Goal: Check status

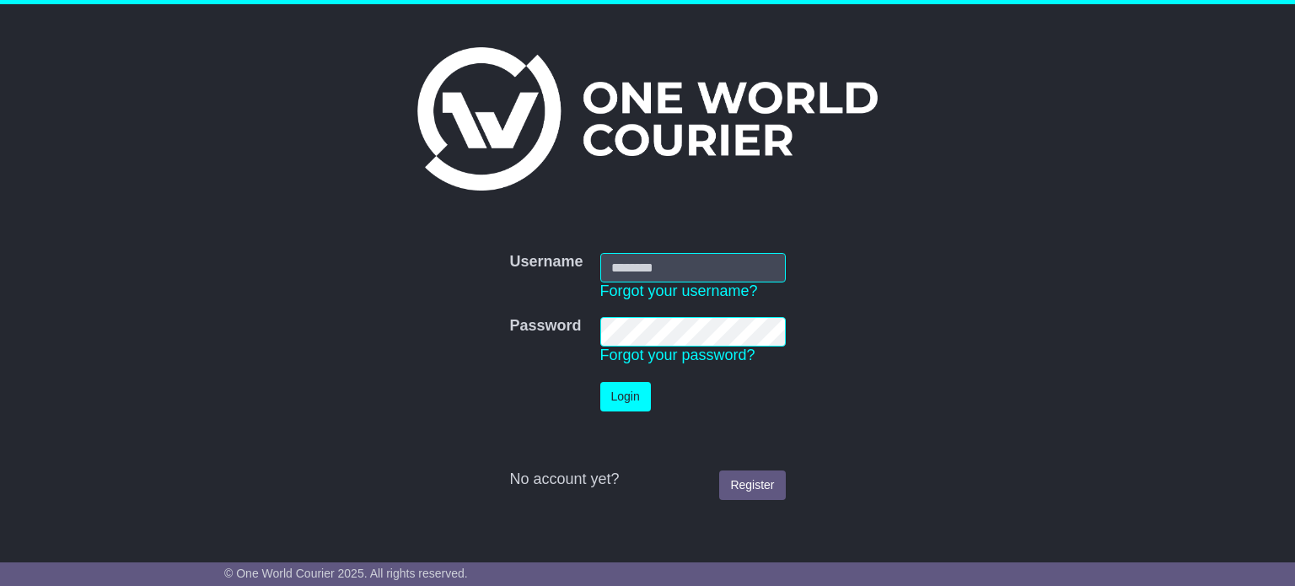
type input "**********"
click at [626, 403] on button "Login" at bounding box center [625, 397] width 51 height 30
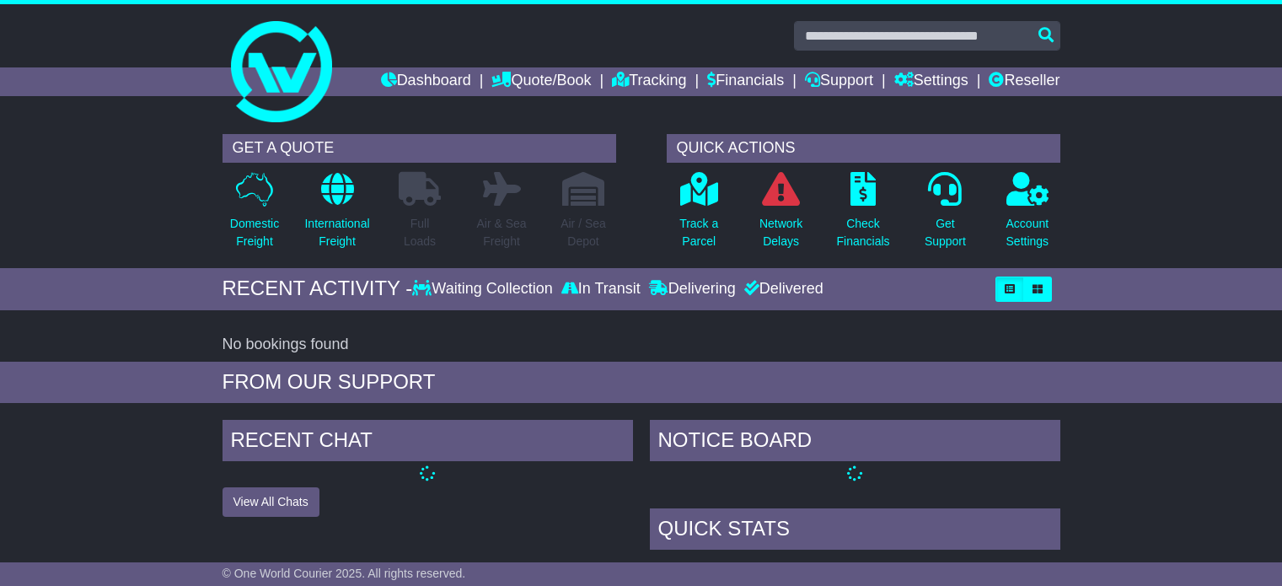
click at [913, 41] on input "text" at bounding box center [927, 36] width 266 height 30
type input "*******"
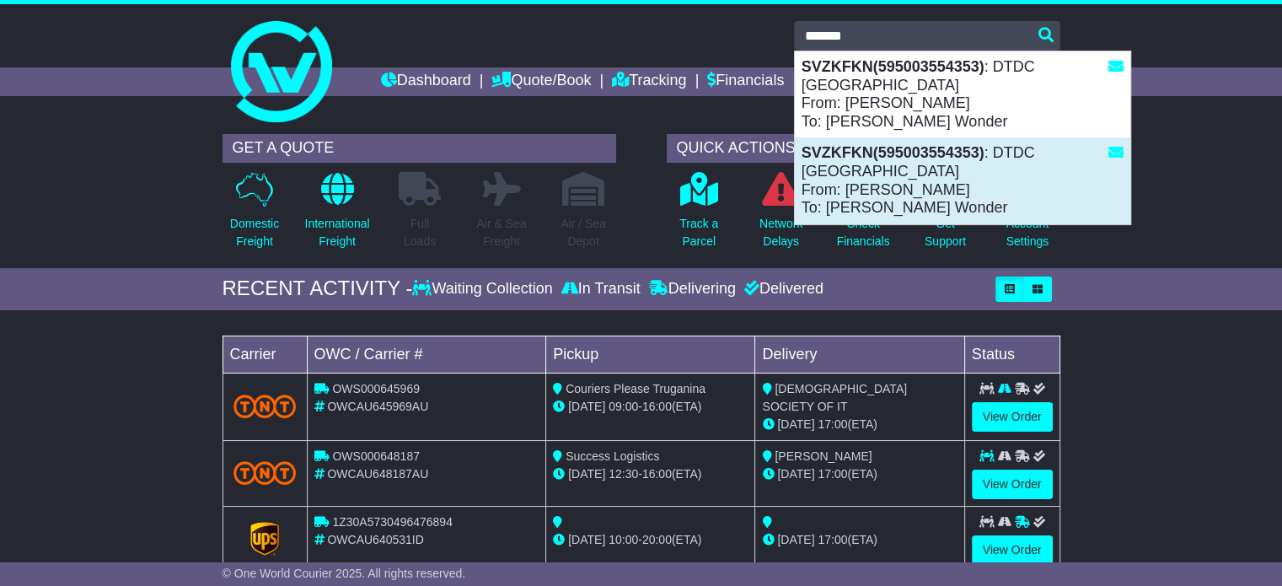
click at [870, 153] on div "SVZKFKN(595003554353) : DTDC Australia From: Chana Harkham To: Avigail Wonder" at bounding box center [963, 180] width 336 height 86
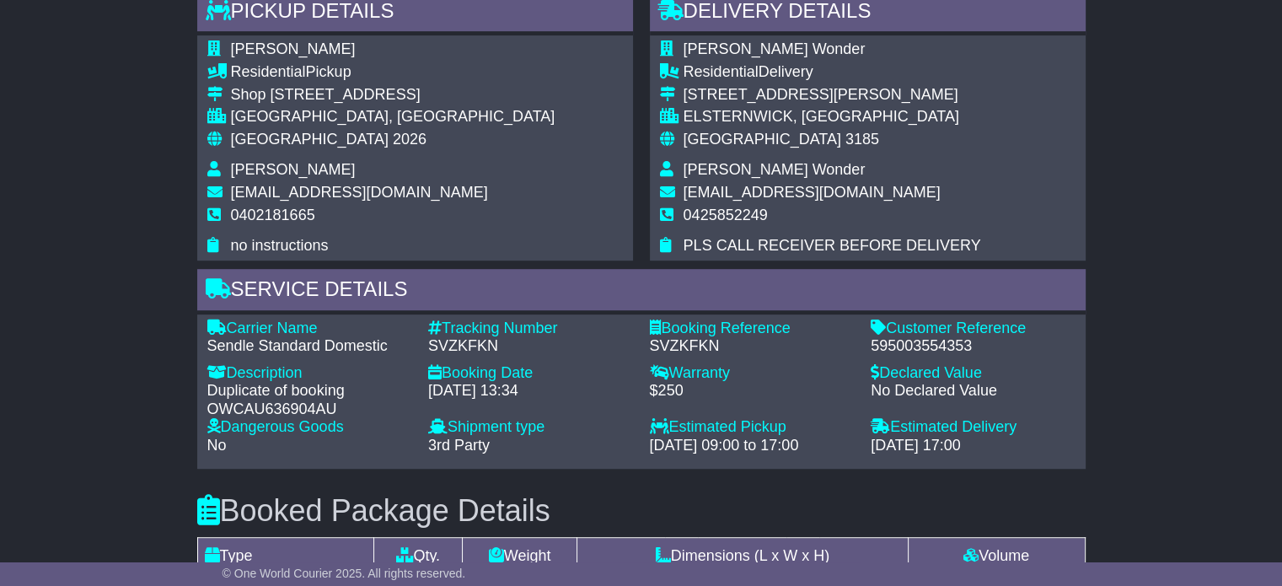
scroll to position [927, 0]
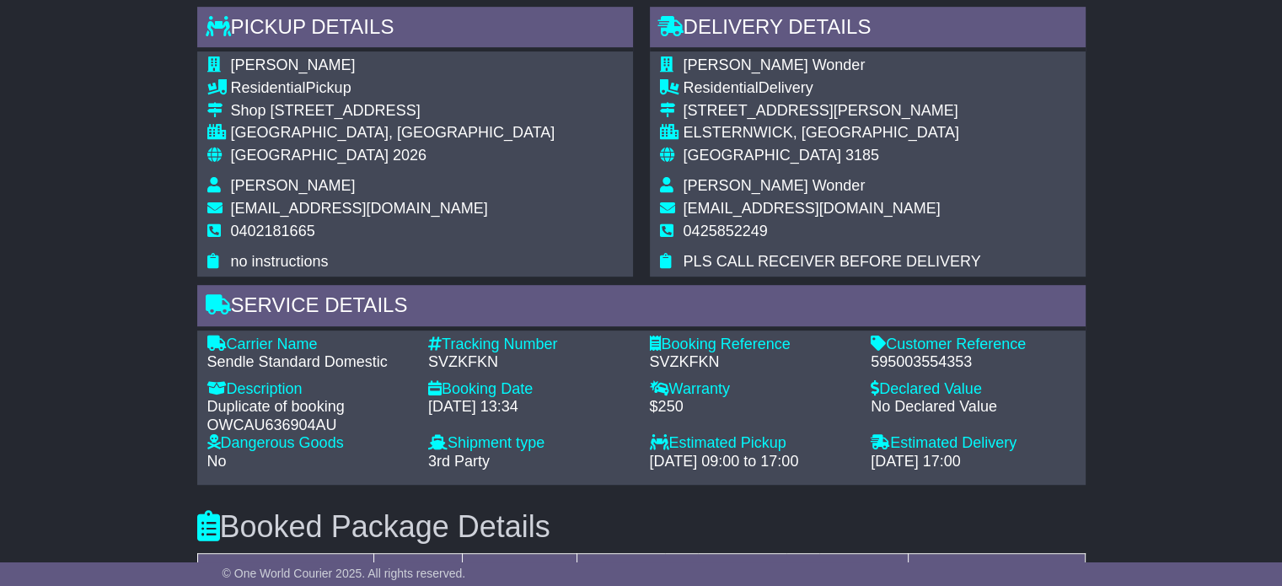
click at [887, 361] on div "595003554353" at bounding box center [973, 362] width 205 height 19
copy div "595003554353"
click at [458, 371] on div "Carrier Name - Sendle Standard Domestic Description - Duplicate of booking OWCA…" at bounding box center [641, 408] width 885 height 144
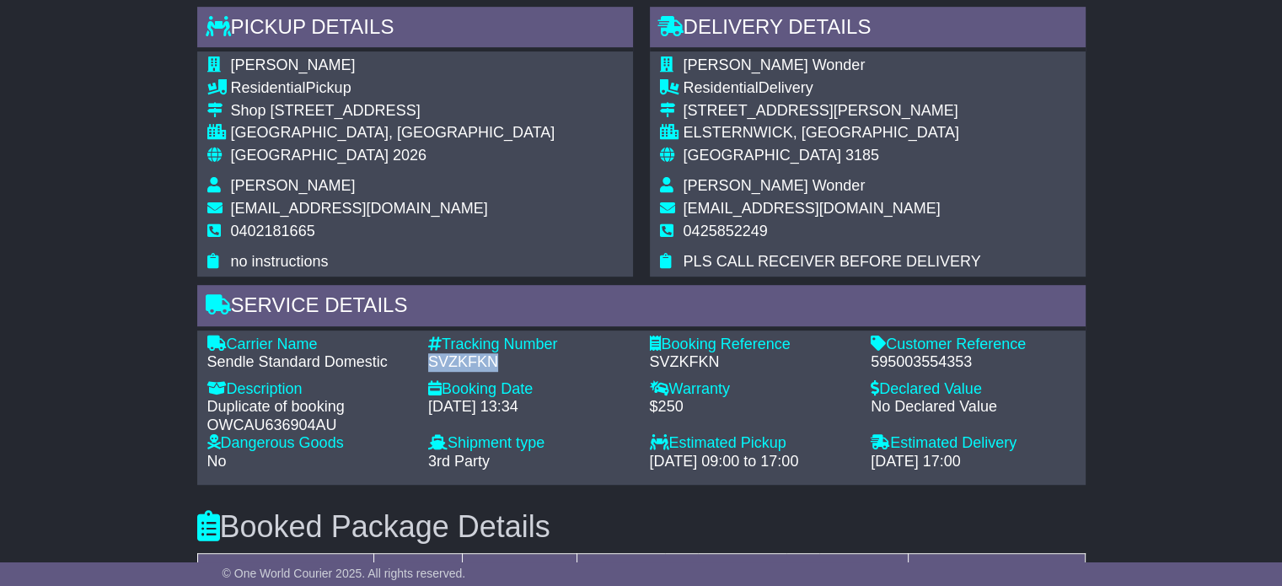
copy div "SVZKFKN"
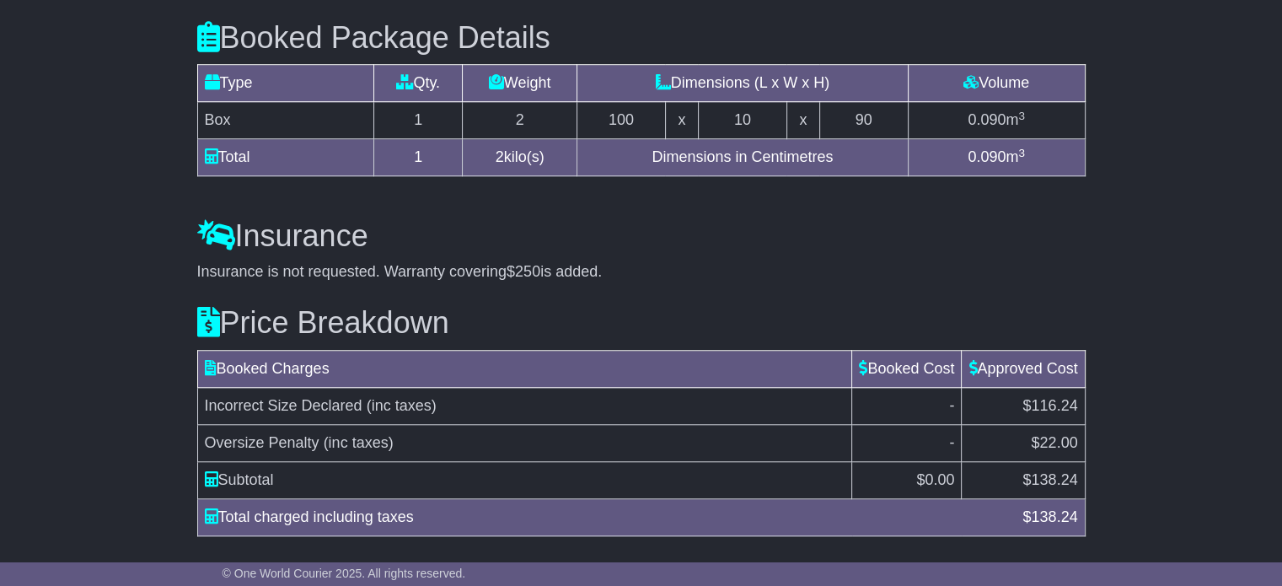
scroll to position [1460, 0]
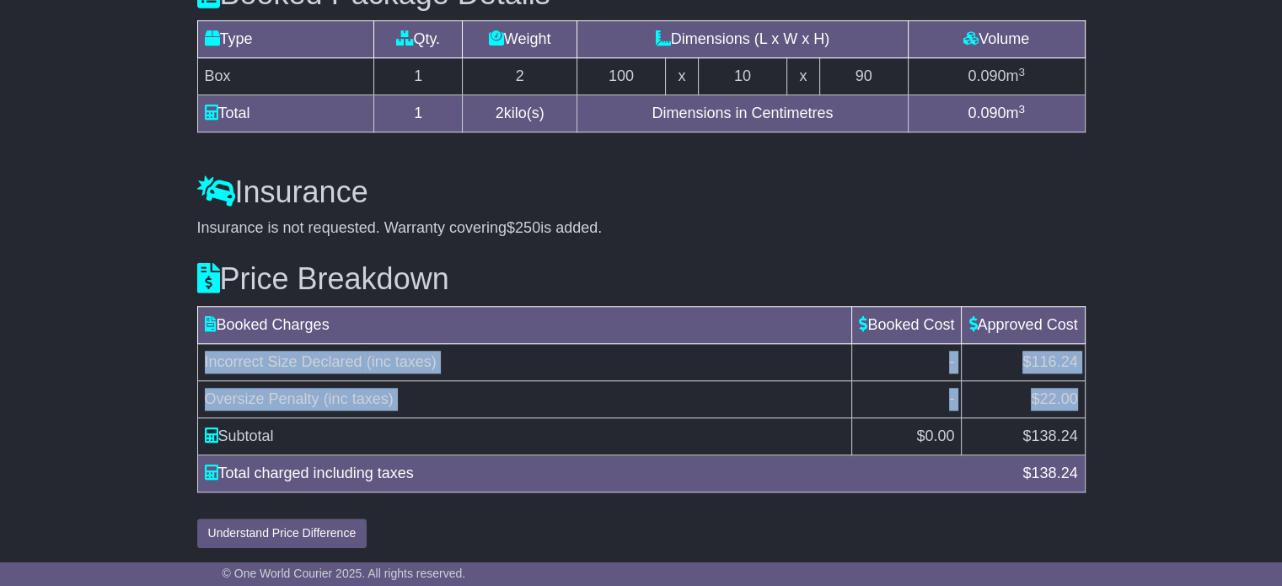
drag, startPoint x: 201, startPoint y: 360, endPoint x: 1076, endPoint y: 394, distance: 875.8
click at [1076, 394] on tbody "Incorrect Size Declared (inc taxes) - $116.24 Oversize Penalty (inc taxes) - $2…" at bounding box center [641, 399] width 888 height 111
copy tbody "Incorrect Size Declared (inc taxes) - $116.24 Oversize Penalty (inc taxes) - $2…"
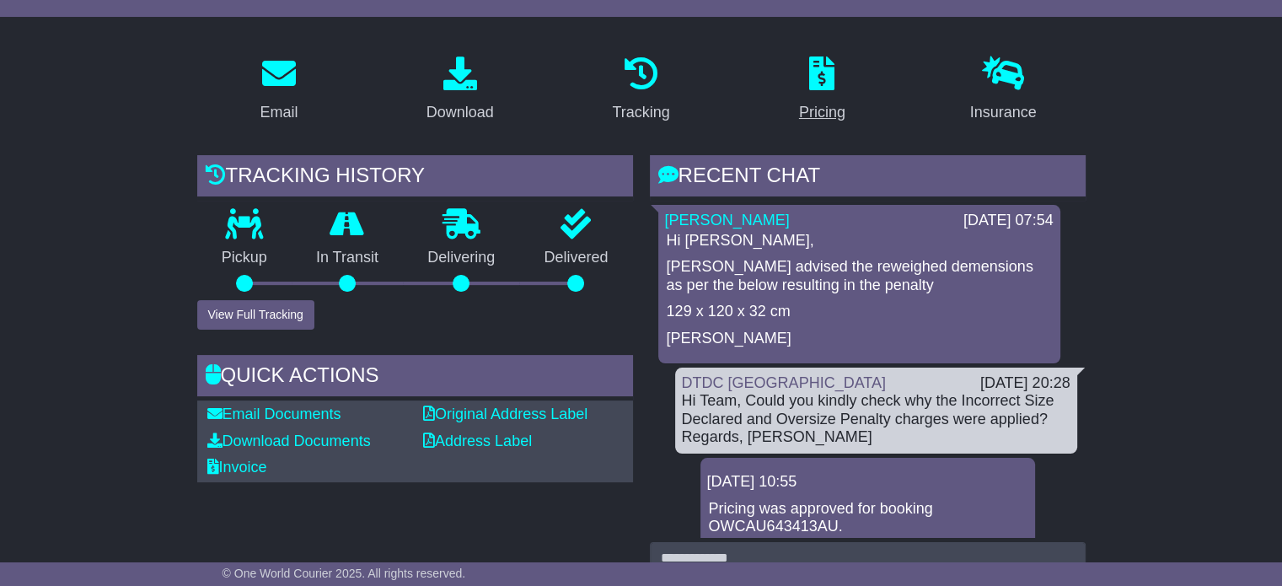
scroll to position [0, 0]
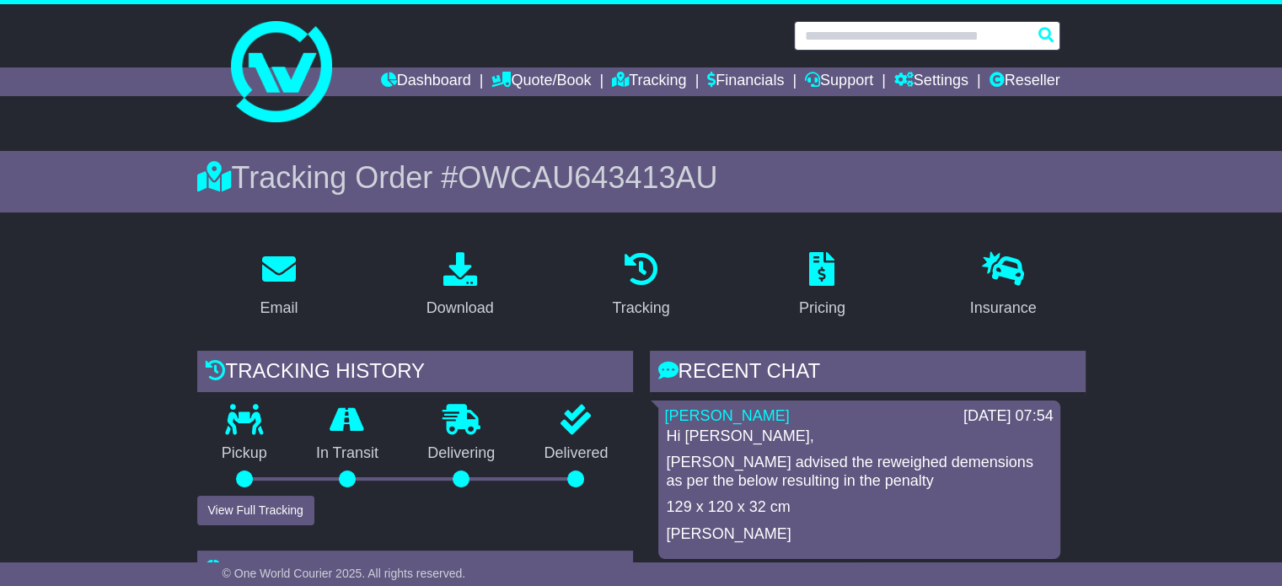
click at [871, 40] on input "text" at bounding box center [927, 36] width 266 height 30
paste input "**********"
type input "**********"
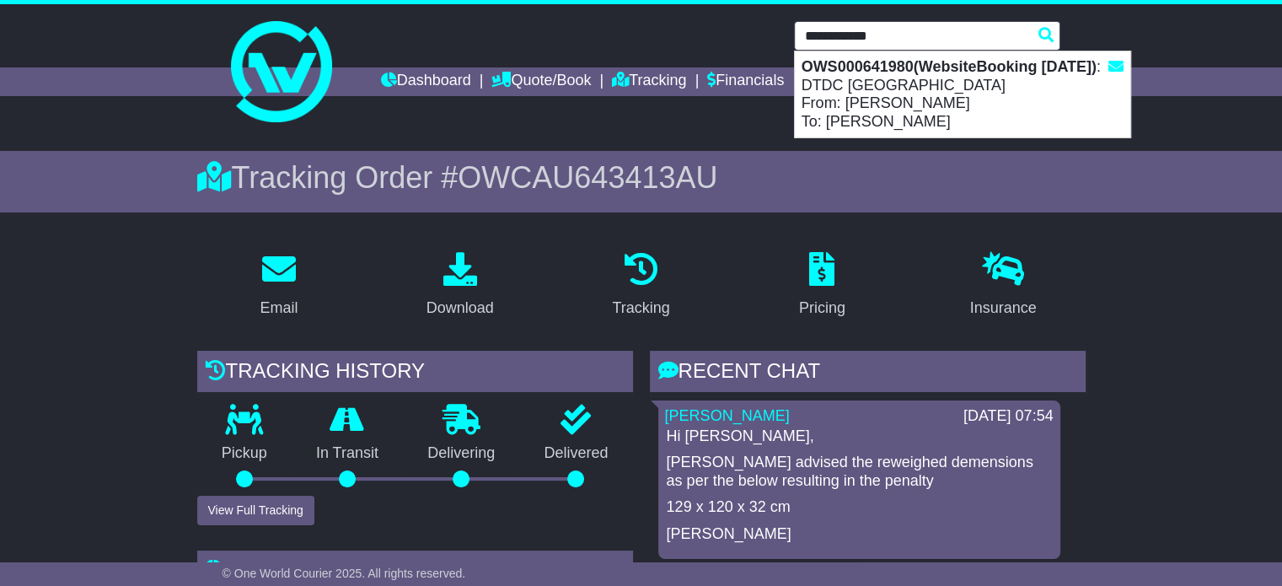
click at [852, 83] on div "OWS000641980(WebsiteBooking 3-9-2025) : DTDC Australia From: LISA DIMEXH To: An…" at bounding box center [963, 94] width 336 height 86
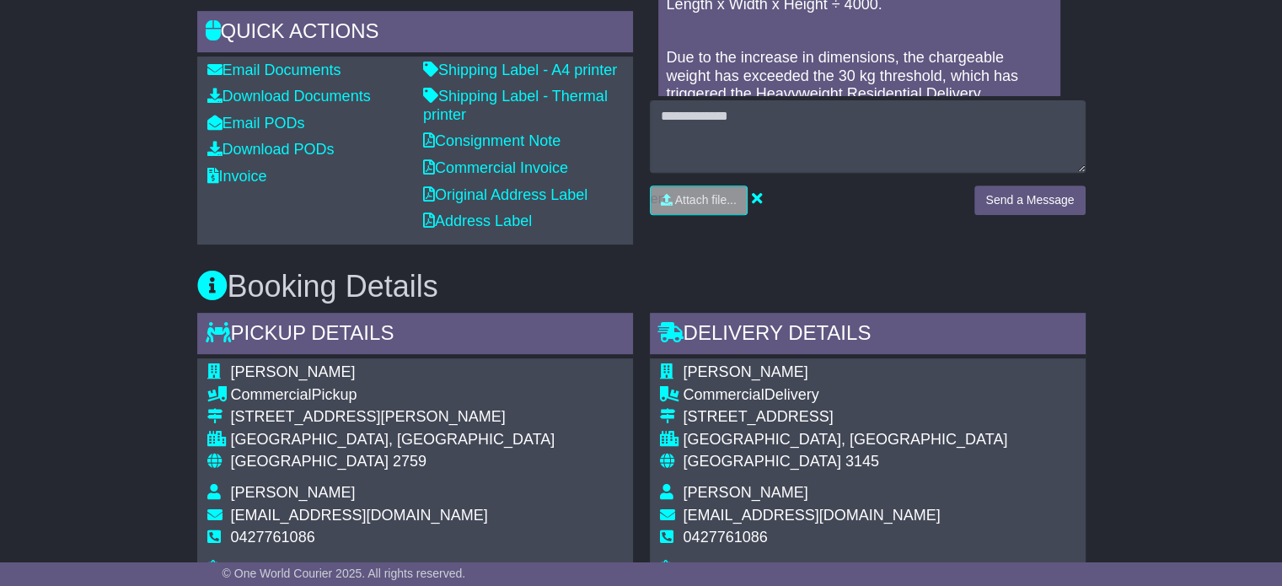
scroll to position [695, 0]
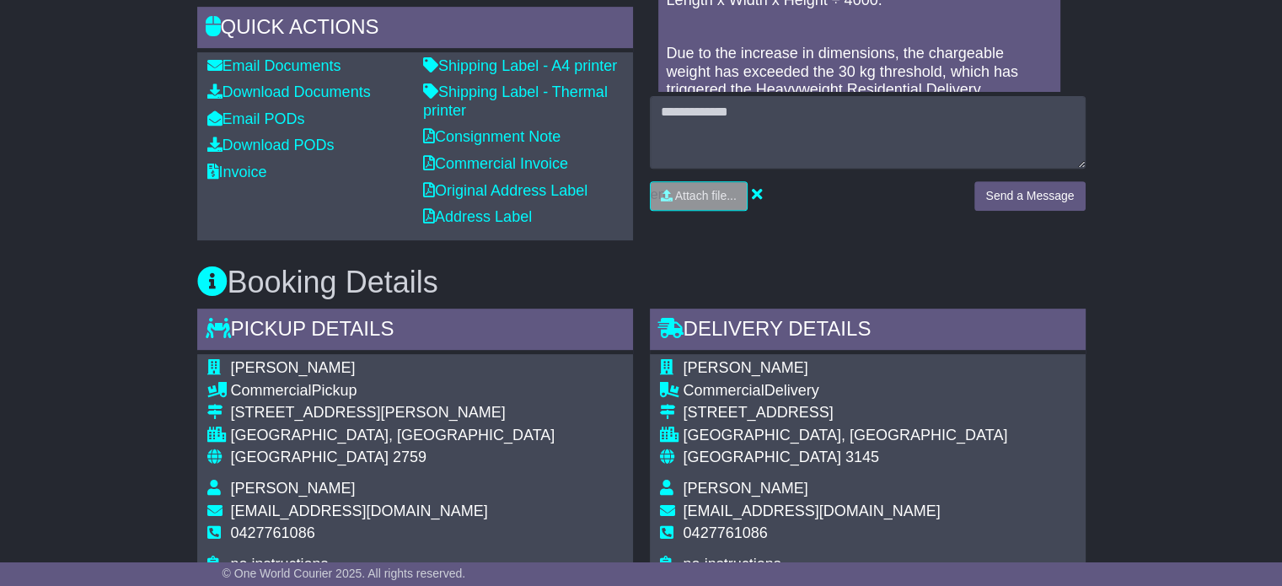
click at [521, 436] on div "[PERSON_NAME] Commercial Pickup [STREET_ADDRESS][PERSON_NAME] [GEOGRAPHIC_DATA]…" at bounding box center [415, 466] width 436 height 224
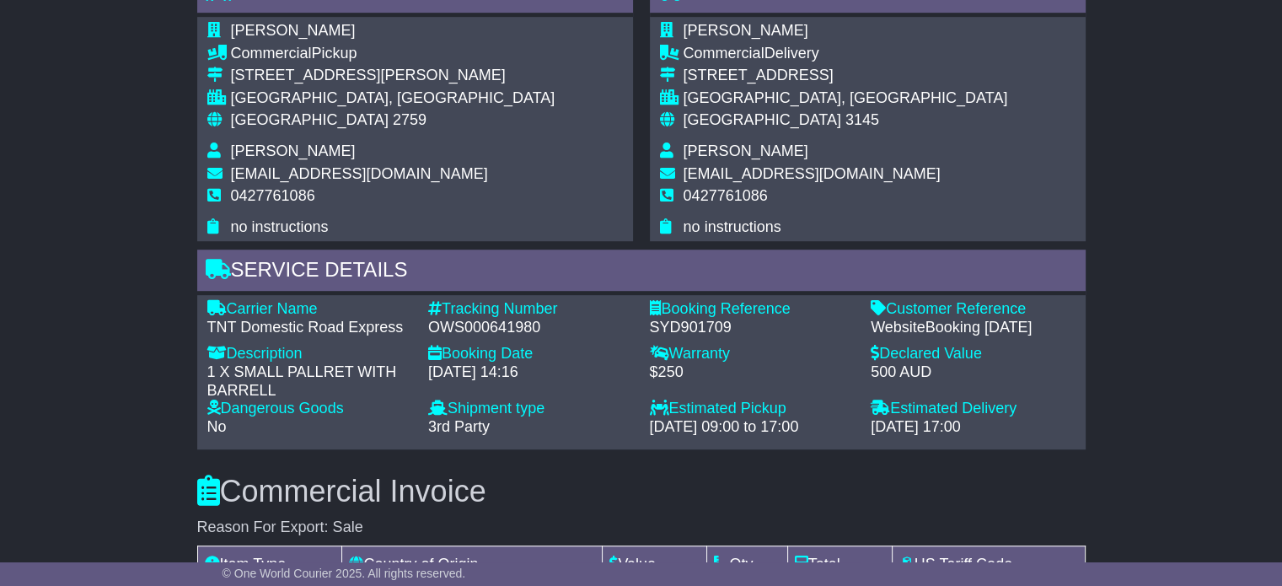
scroll to position [948, 0]
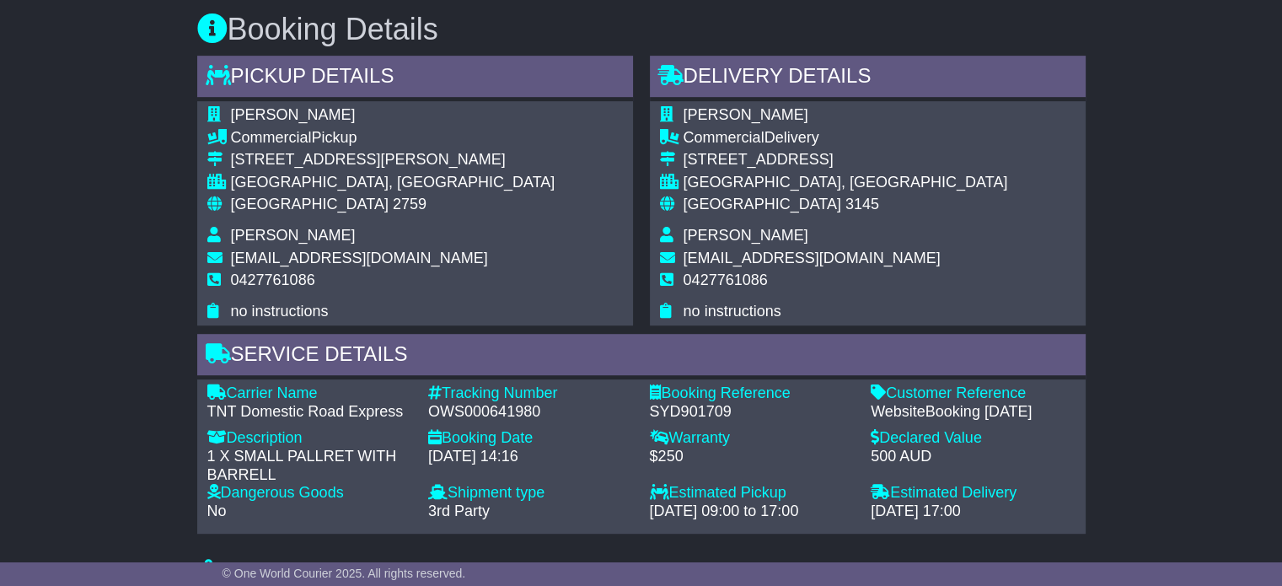
click at [393, 212] on span "2759" at bounding box center [410, 204] width 34 height 17
copy span "2759"
click at [846, 212] on span "3145" at bounding box center [863, 204] width 34 height 17
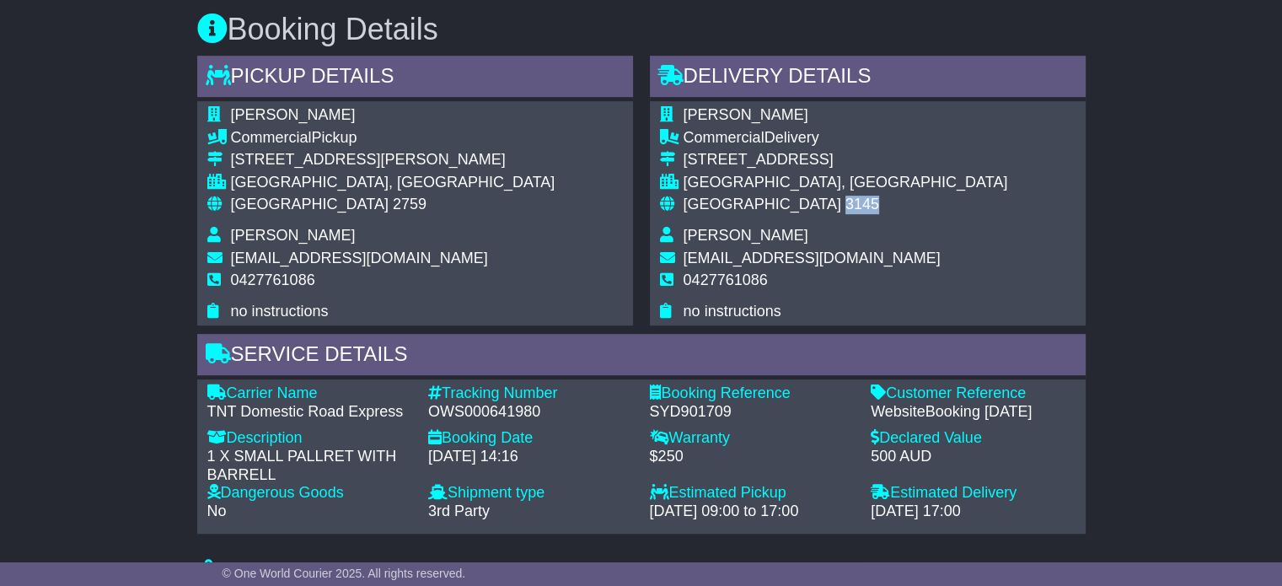
copy span "3145"
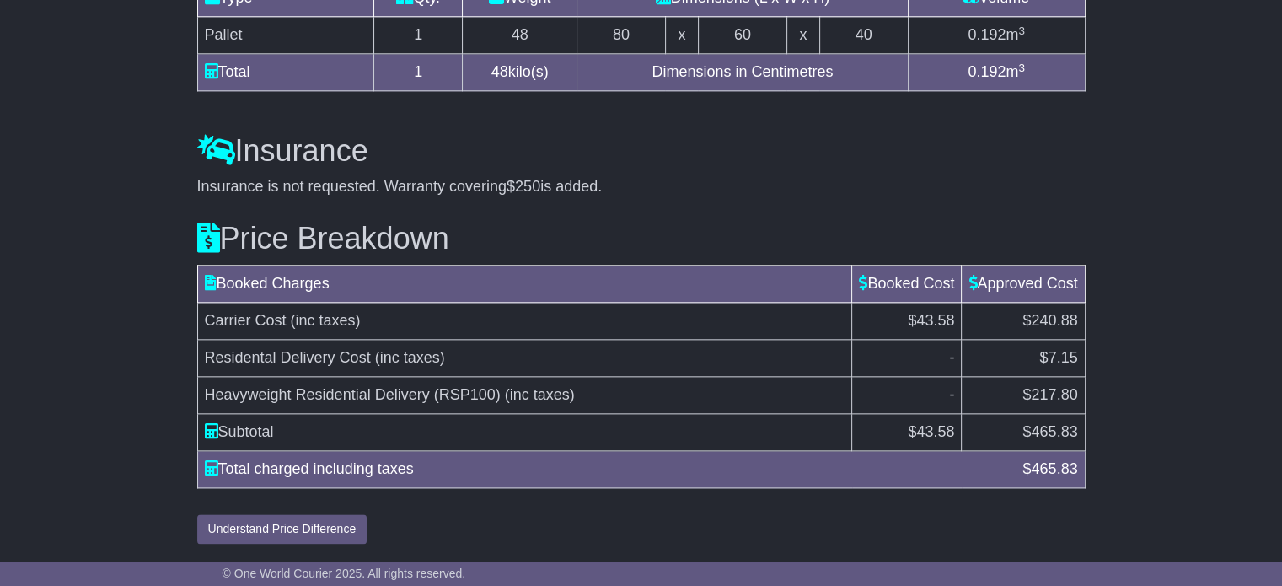
scroll to position [1959, 0]
click at [1037, 427] on span "465.83" at bounding box center [1054, 431] width 46 height 17
copy span "465.83"
click at [492, 365] on td "Residental Delivery Cost (inc taxes)" at bounding box center [524, 358] width 655 height 37
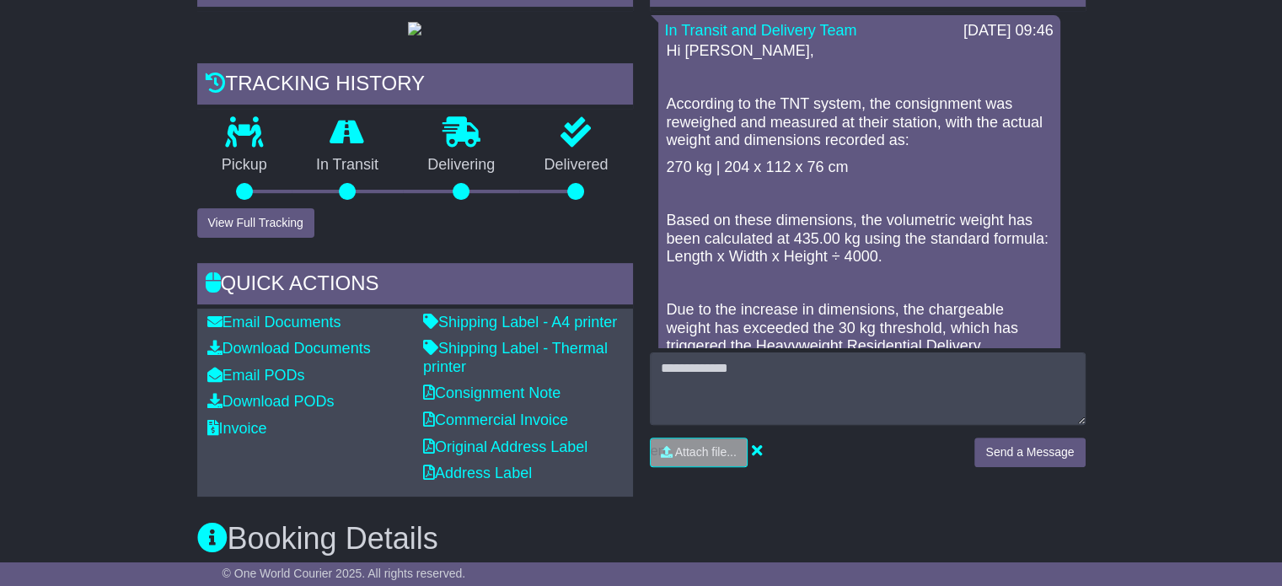
scroll to position [105, 0]
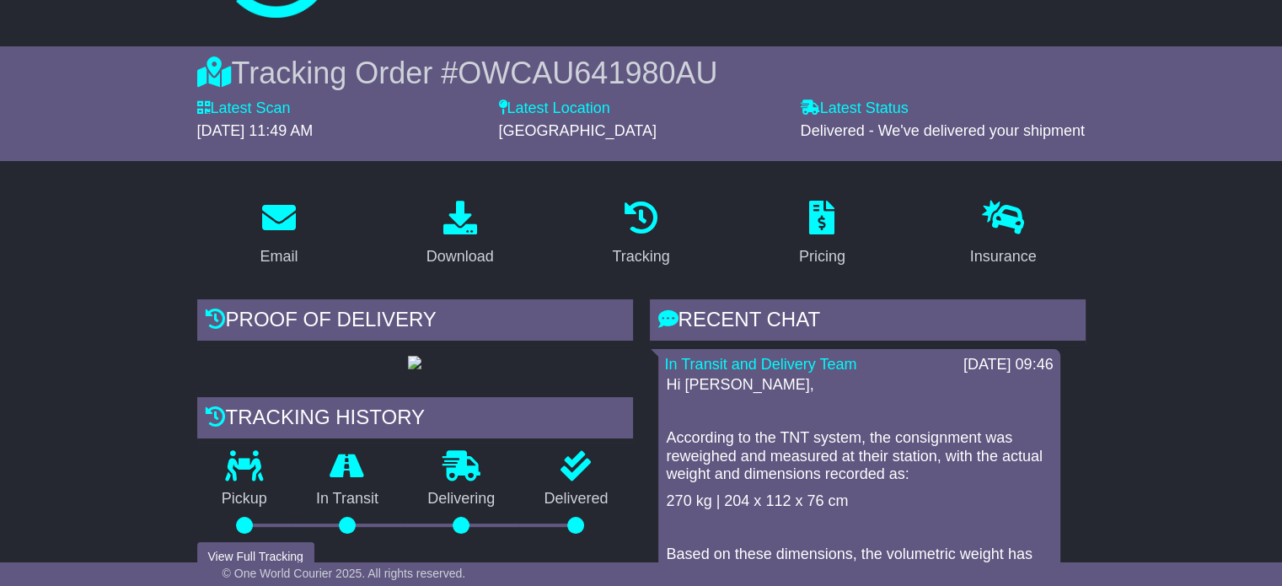
click at [1032, 572] on div "© One World Courier 2025. All rights reserved." at bounding box center [641, 574] width 1282 height 24
